Goal: Information Seeking & Learning: Learn about a topic

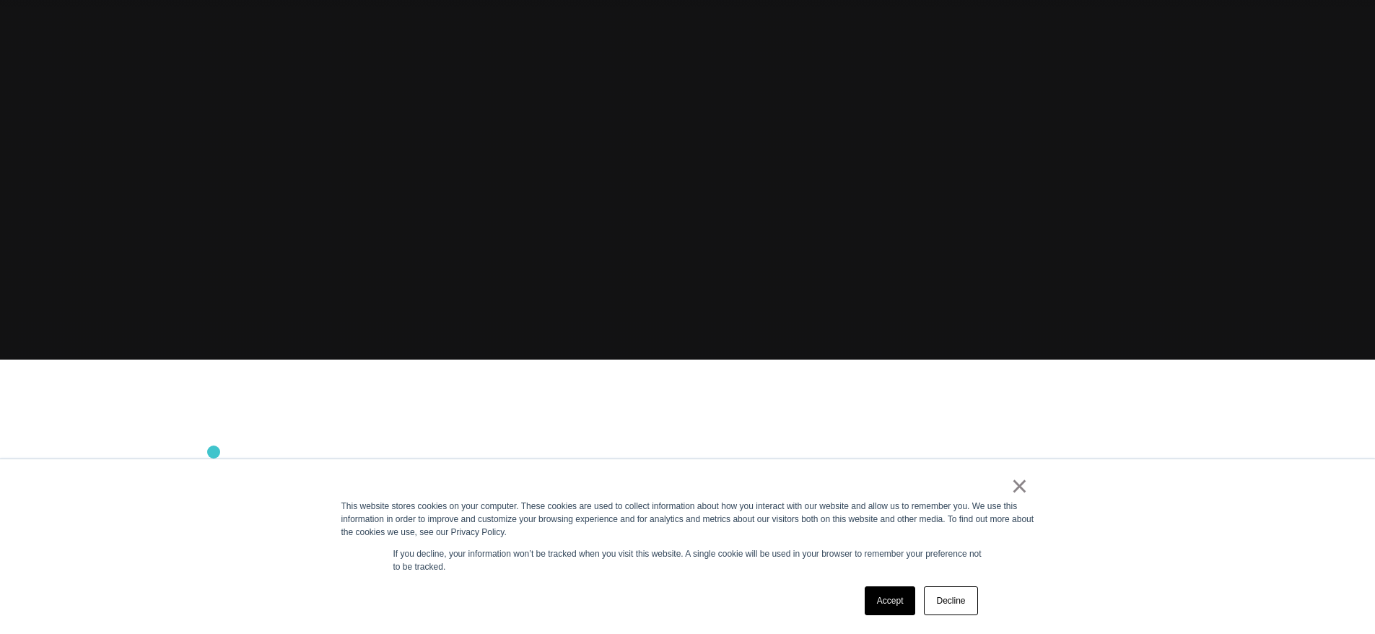
scroll to position [289, 0]
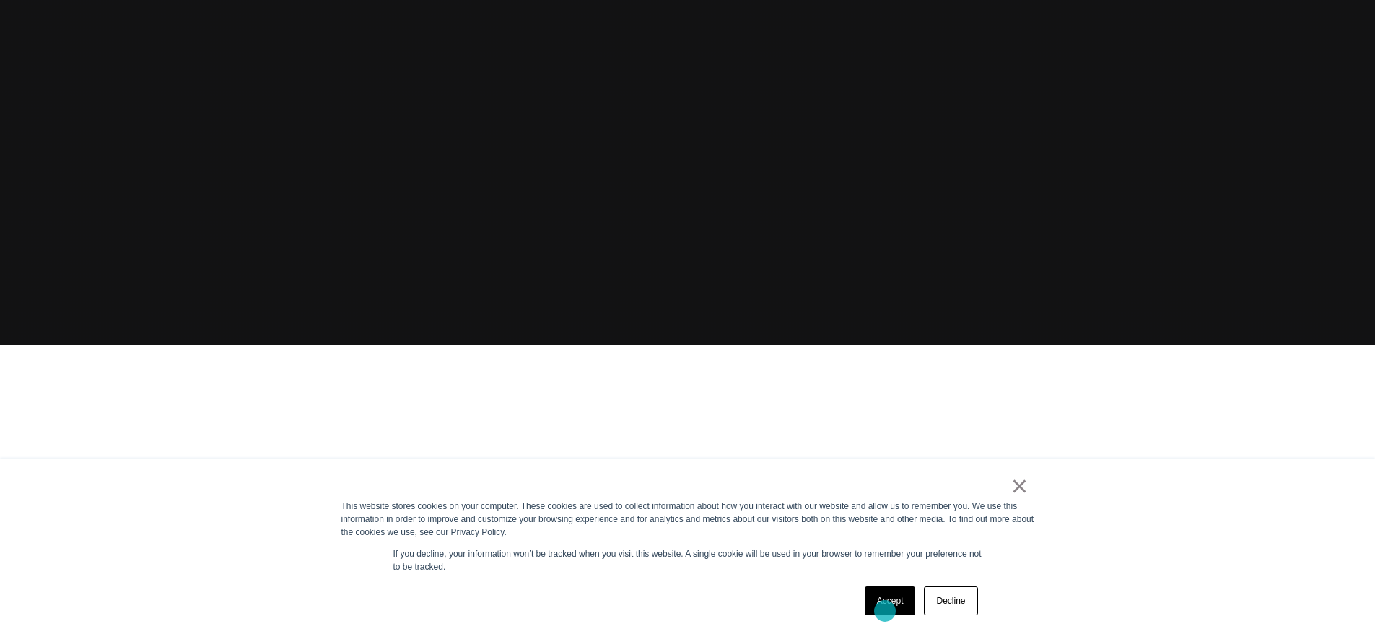
click at [890, 610] on link "Accept" at bounding box center [890, 600] width 51 height 29
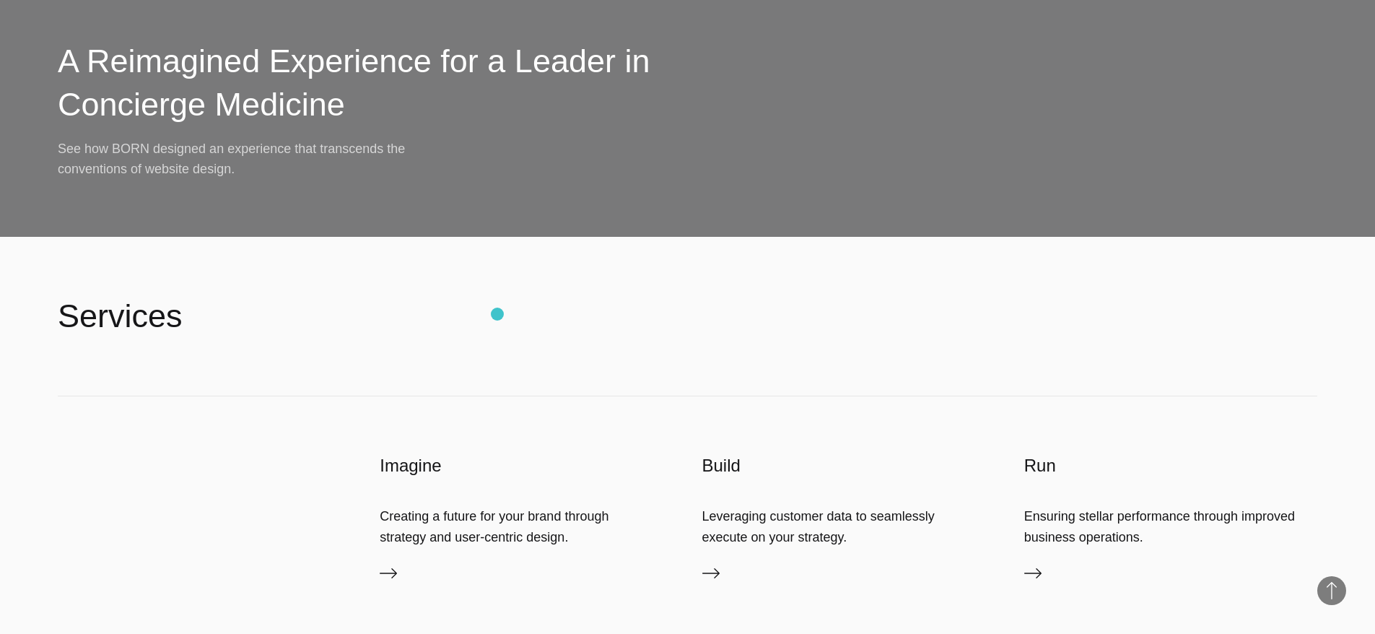
scroll to position [3712, 0]
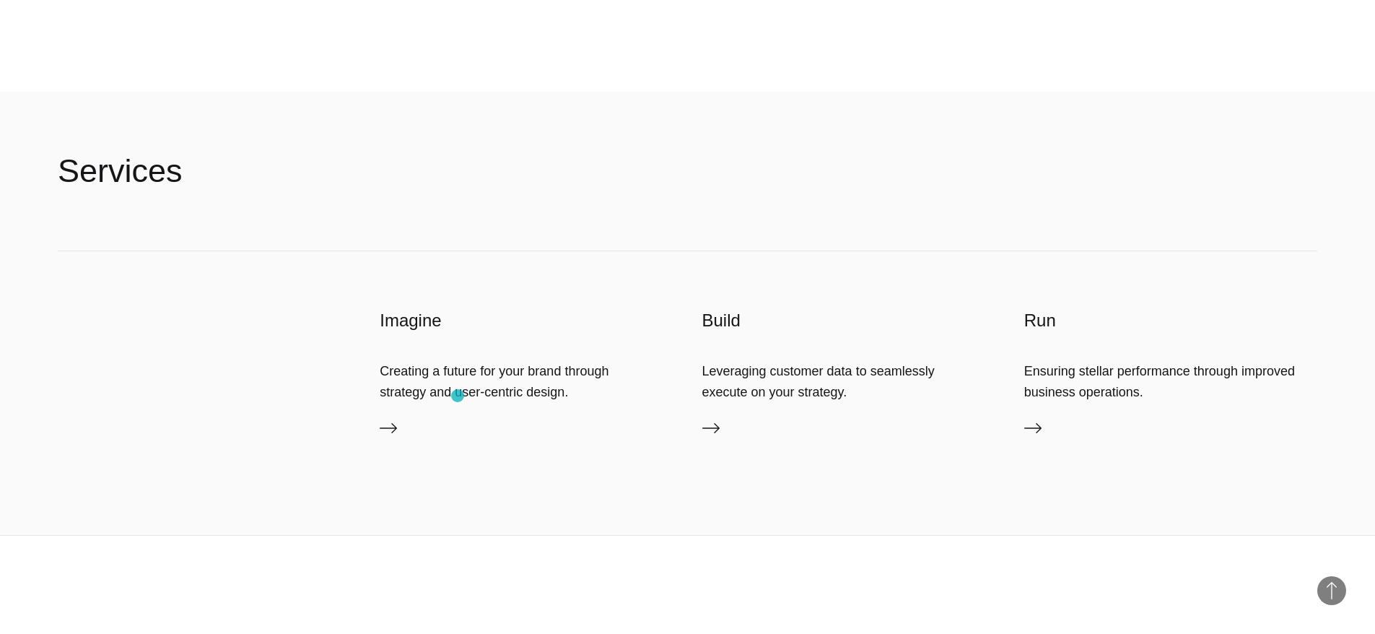
drag, startPoint x: 580, startPoint y: 389, endPoint x: 458, endPoint y: 396, distance: 122.9
click at [458, 396] on div "Creating a future for your brand through strategy and user-centric design." at bounding box center [526, 381] width 293 height 40
click at [756, 375] on div "Leveraging customer data to seamlessly execute on your strategy." at bounding box center [849, 381] width 293 height 40
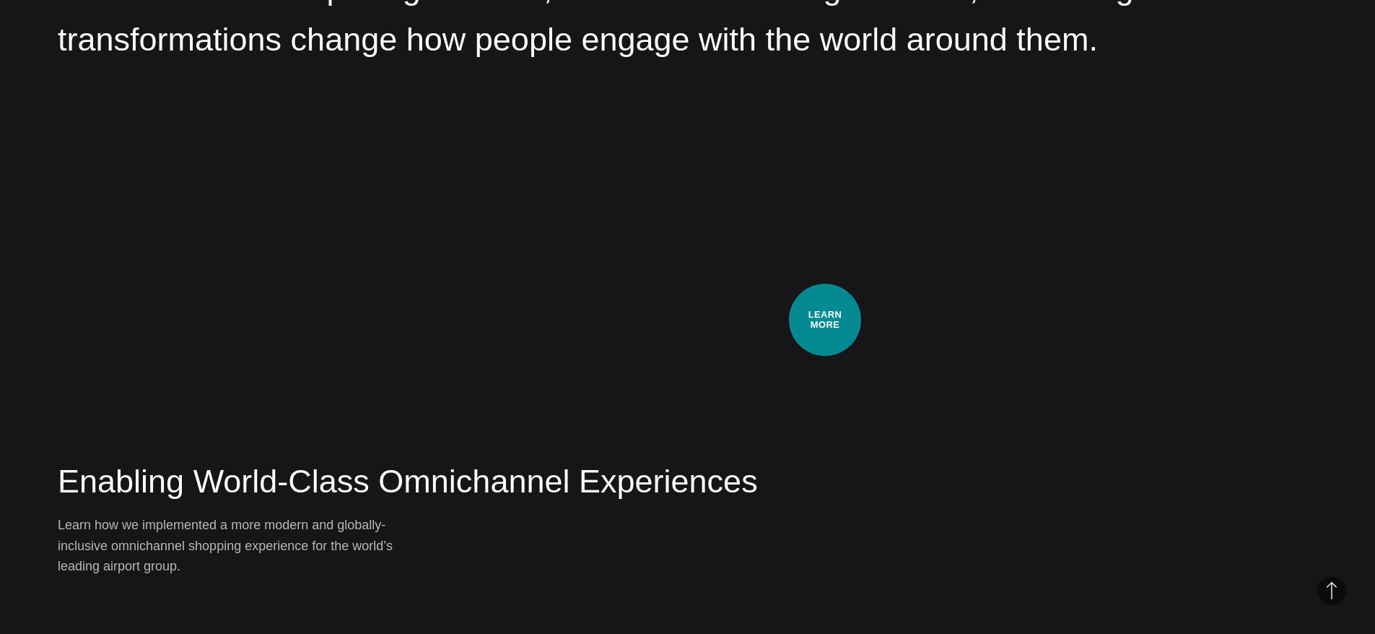
scroll to position [2412, 0]
click at [611, 325] on div "Work・B2C Enabling World-Class Omnichannel Experiences Learn how we implemented …" at bounding box center [687, 317] width 1375 height 634
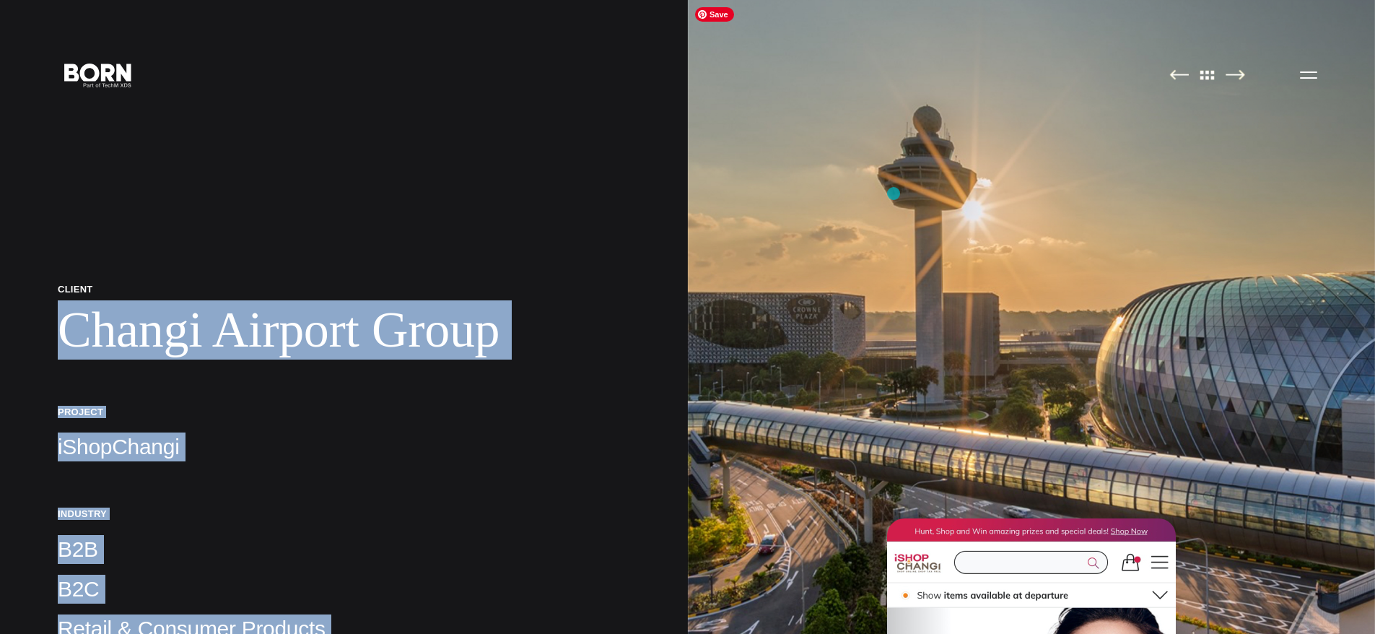
drag, startPoint x: 151, startPoint y: 181, endPoint x: 895, endPoint y: 193, distance: 743.8
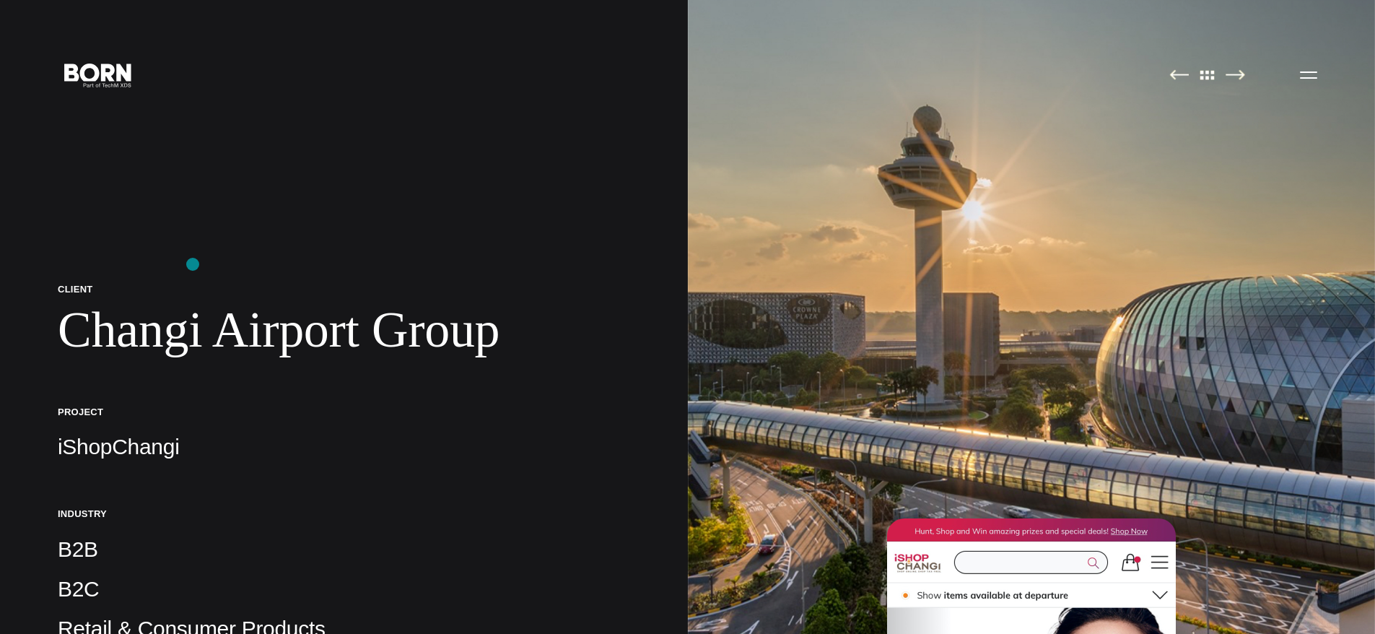
scroll to position [361, 0]
